Goal: Check status

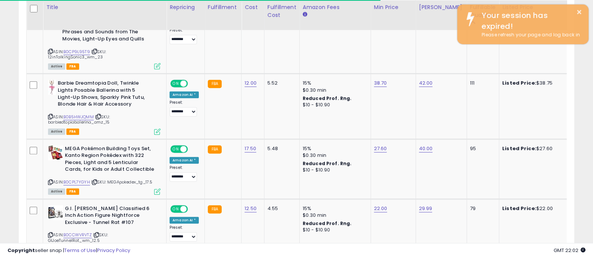
scroll to position [153, 321]
